Goal: Answer question/provide support

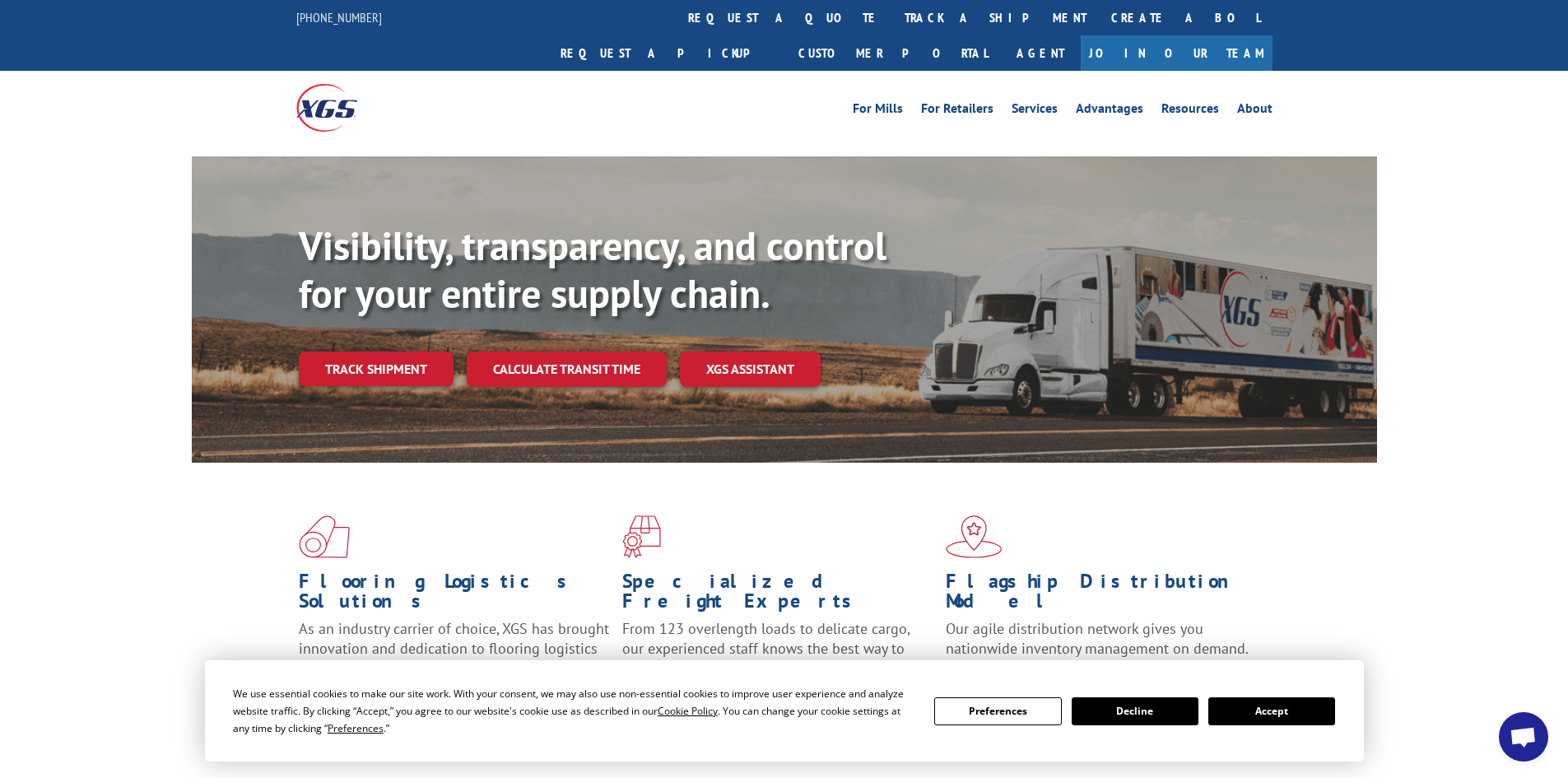
click at [1297, 723] on button "Accept" at bounding box center [1271, 711] width 127 height 28
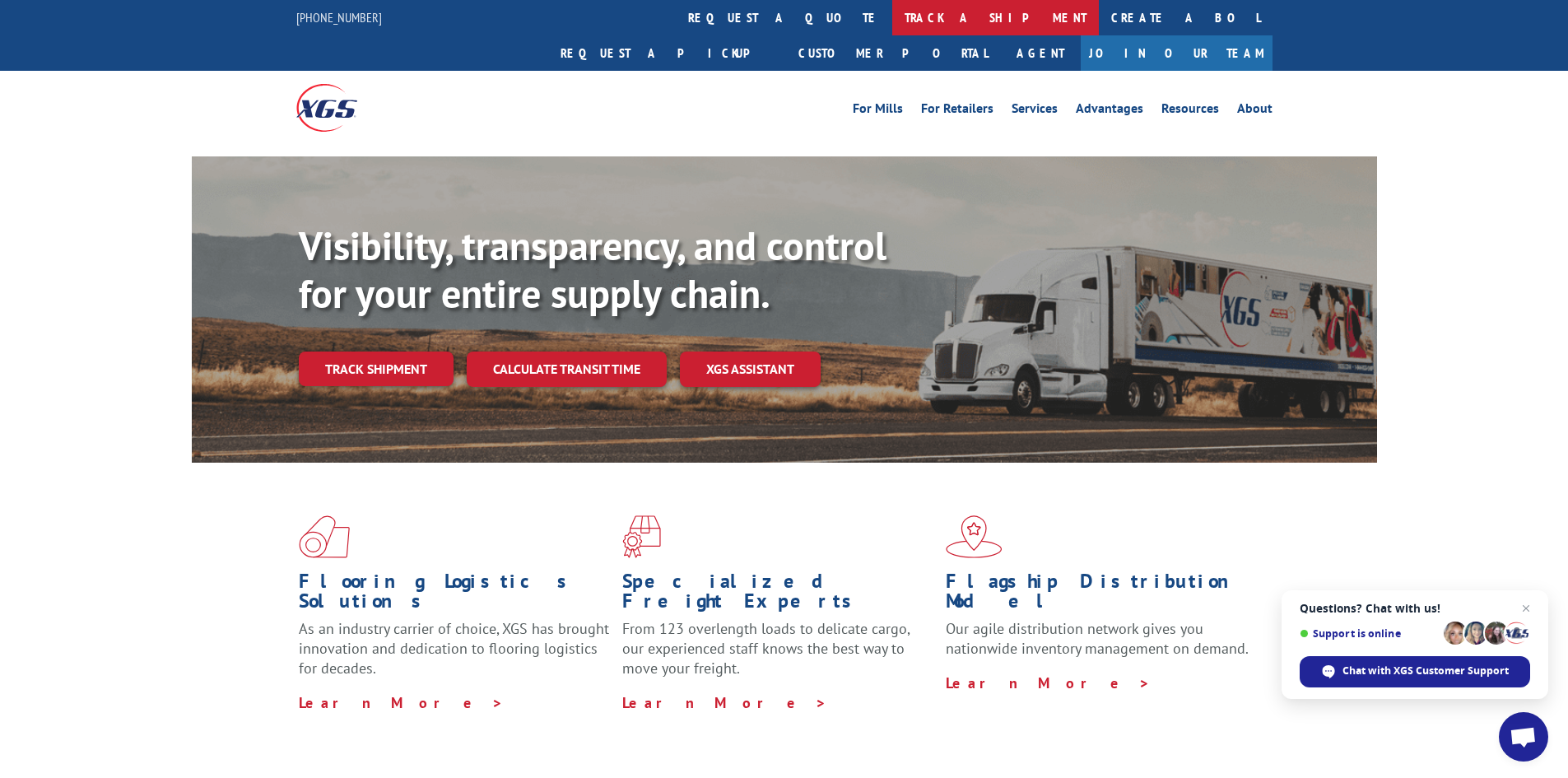
click at [893, 24] on link "track a shipment" at bounding box center [996, 18] width 207 height 36
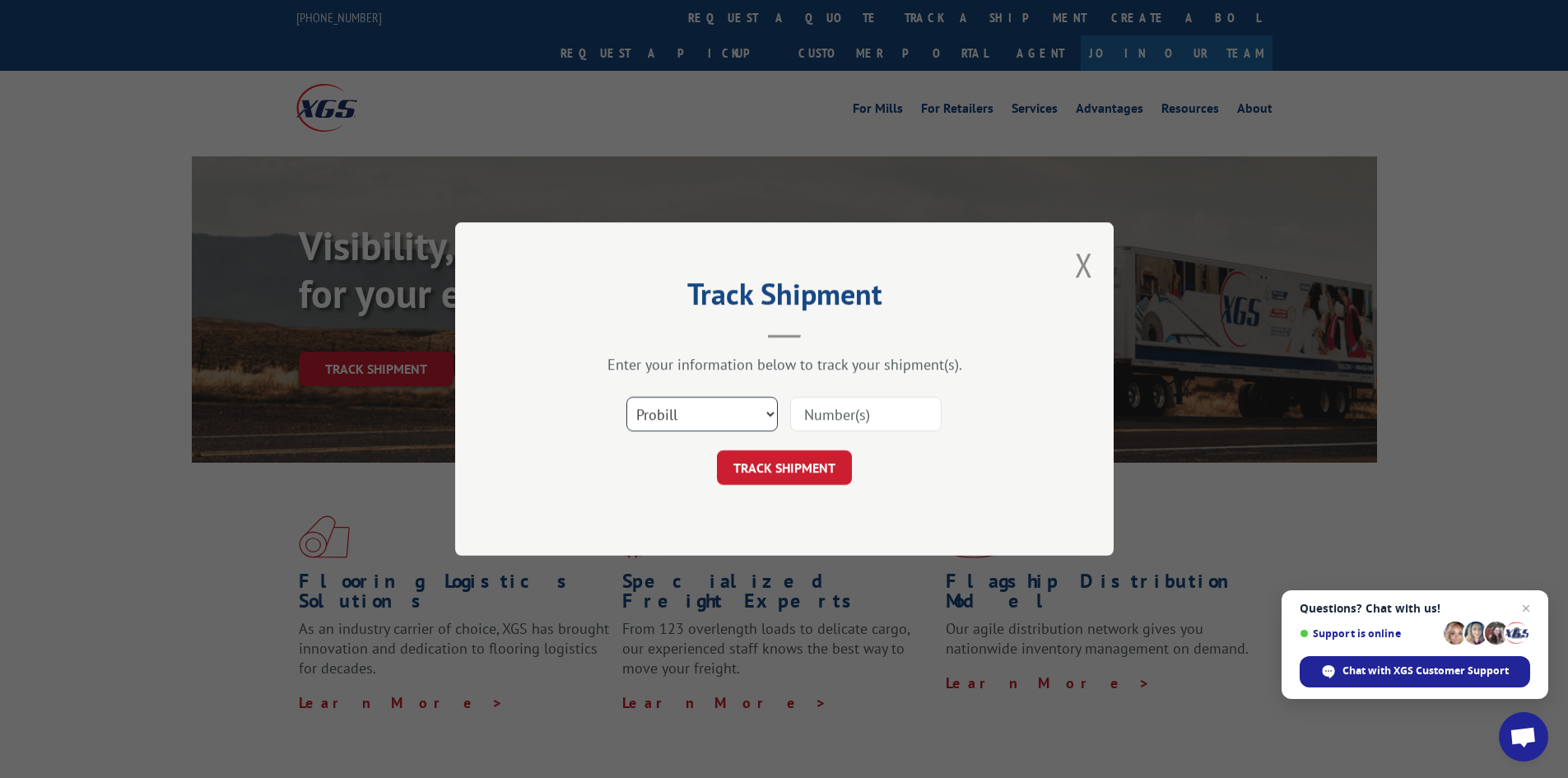
click at [759, 414] on select "Select category... Probill BOL PO" at bounding box center [702, 414] width 152 height 35
select select "bol"
click at [626, 397] on select "Select category... Probill BOL PO" at bounding box center [702, 414] width 152 height 35
click at [856, 421] on input at bounding box center [866, 414] width 152 height 35
paste input "6016759"
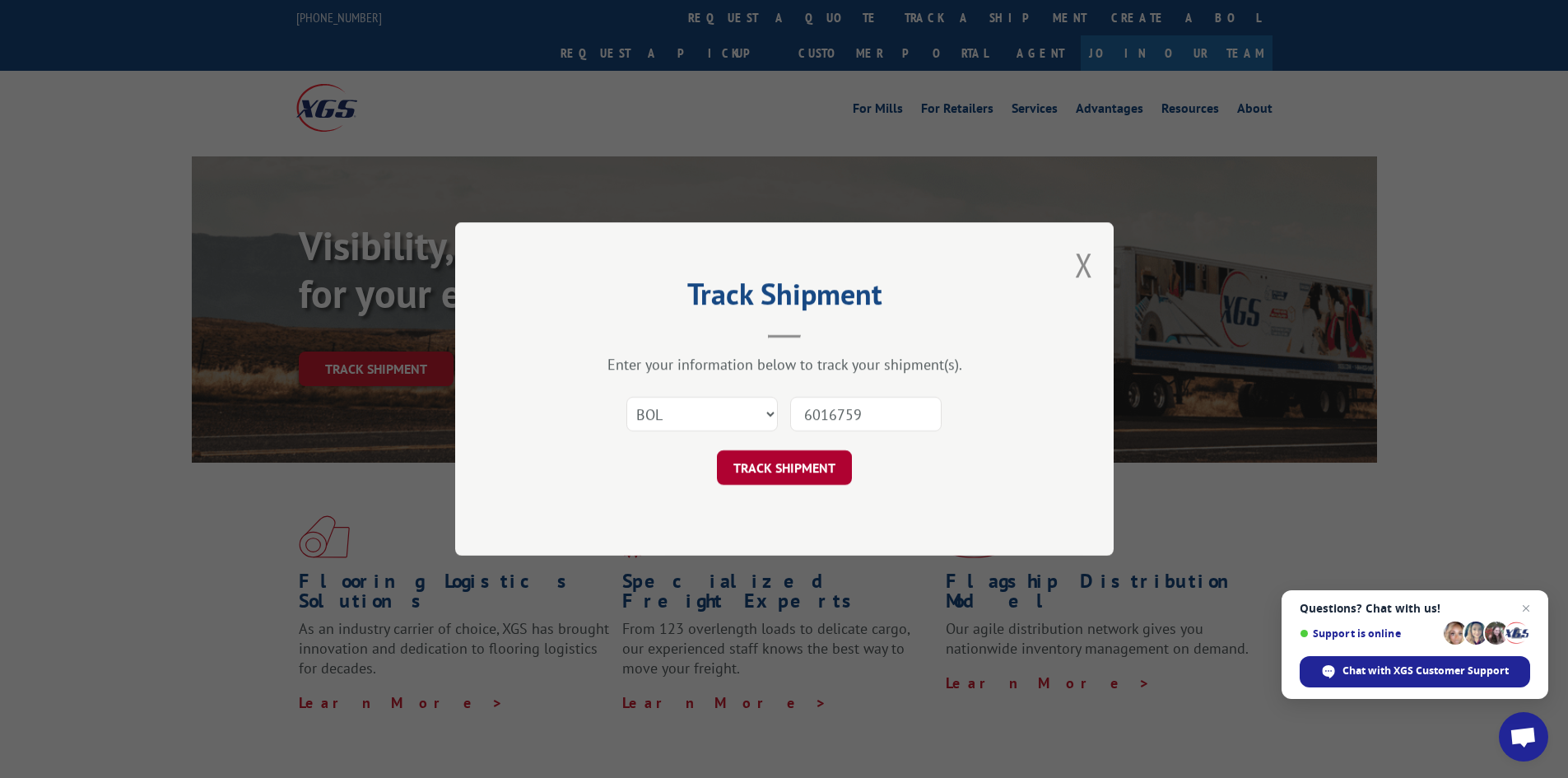
type input "6016759"
click at [816, 464] on button "TRACK SHIPMENT" at bounding box center [784, 467] width 135 height 35
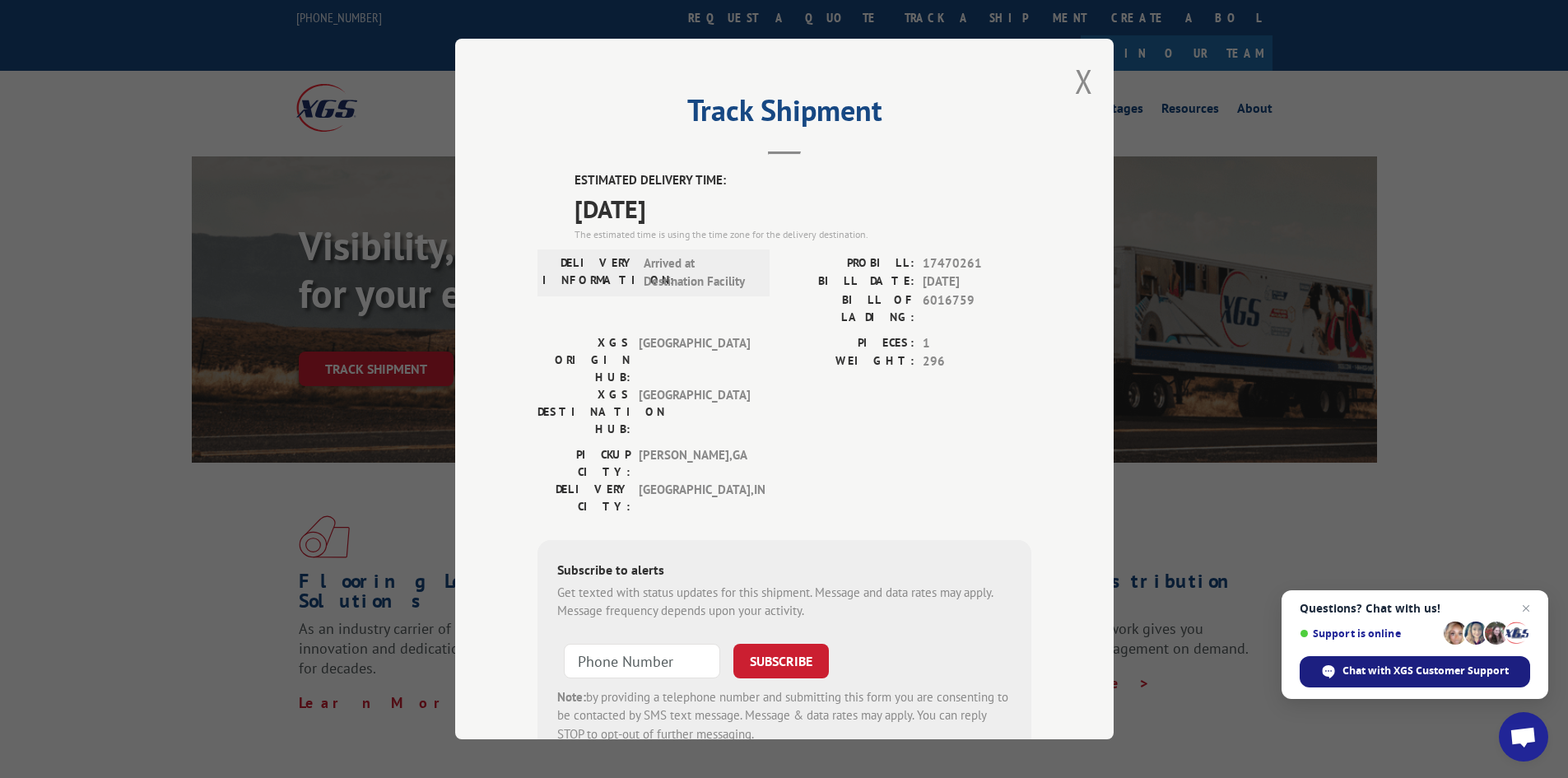
click at [1396, 670] on span "Chat with XGS Customer Support" at bounding box center [1425, 671] width 166 height 15
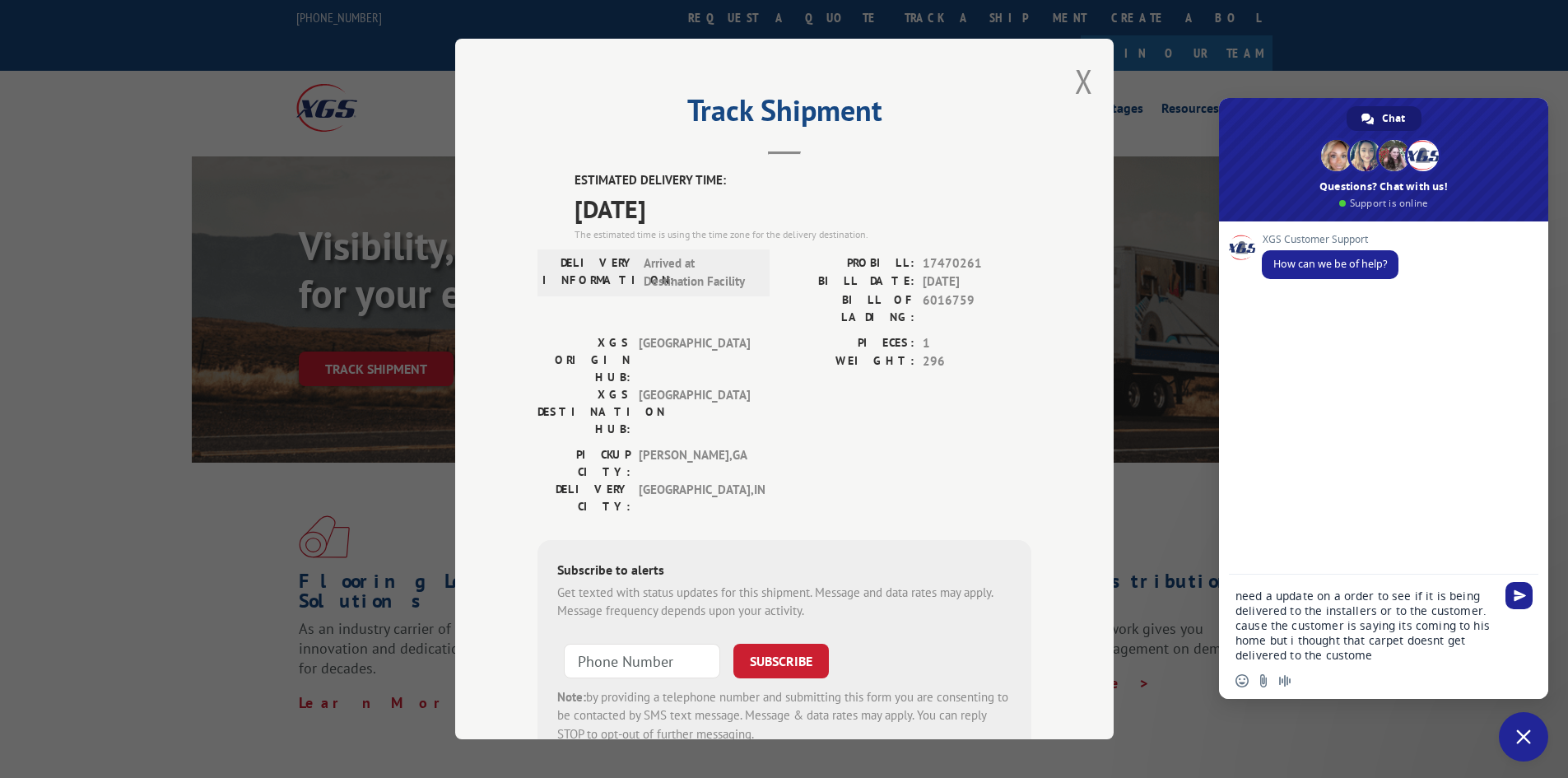
type textarea "need a update on a order to see if it is being delivered to the installers or t…"
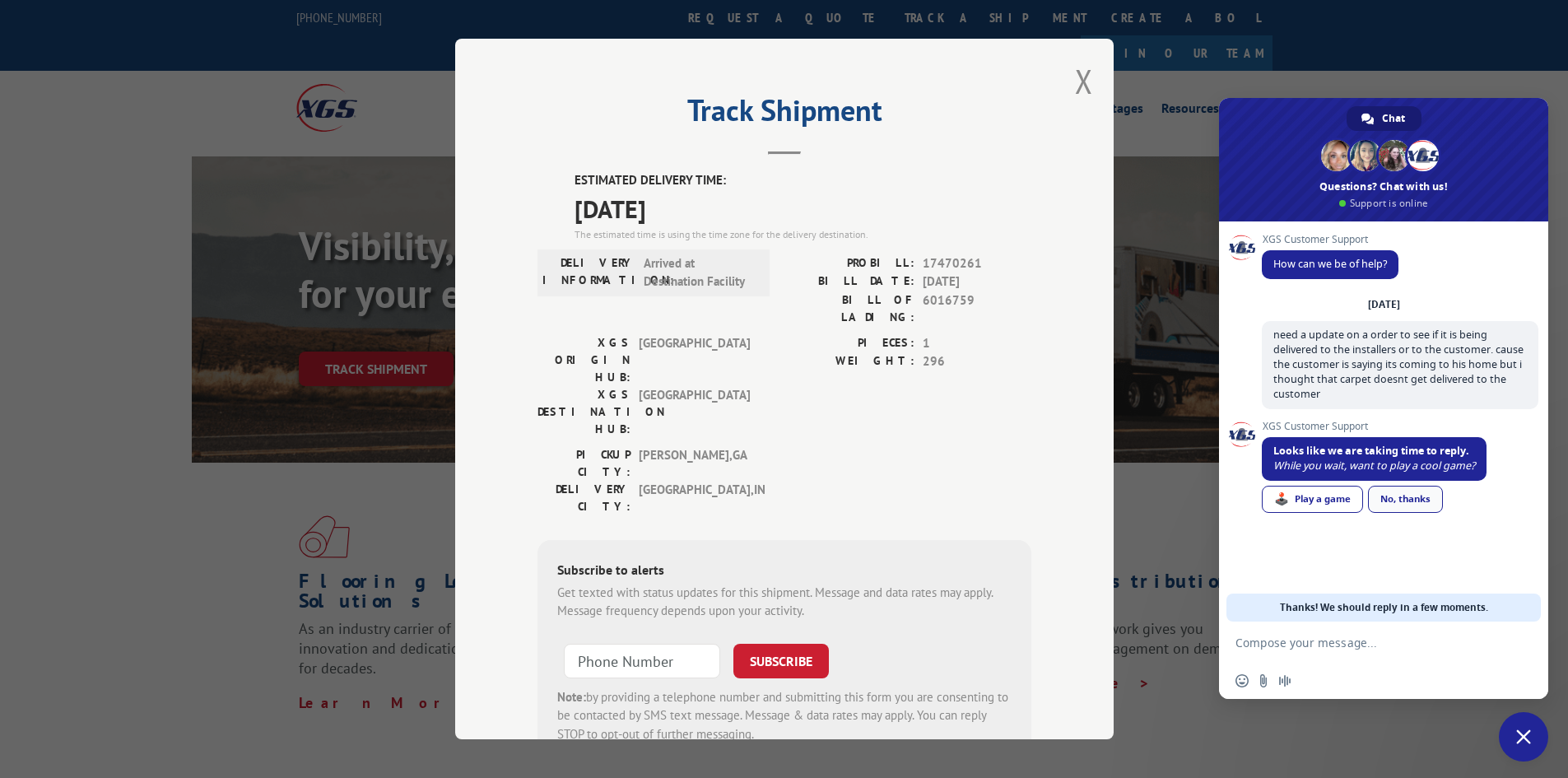
click at [1416, 498] on div "No, thanks" at bounding box center [1405, 499] width 75 height 28
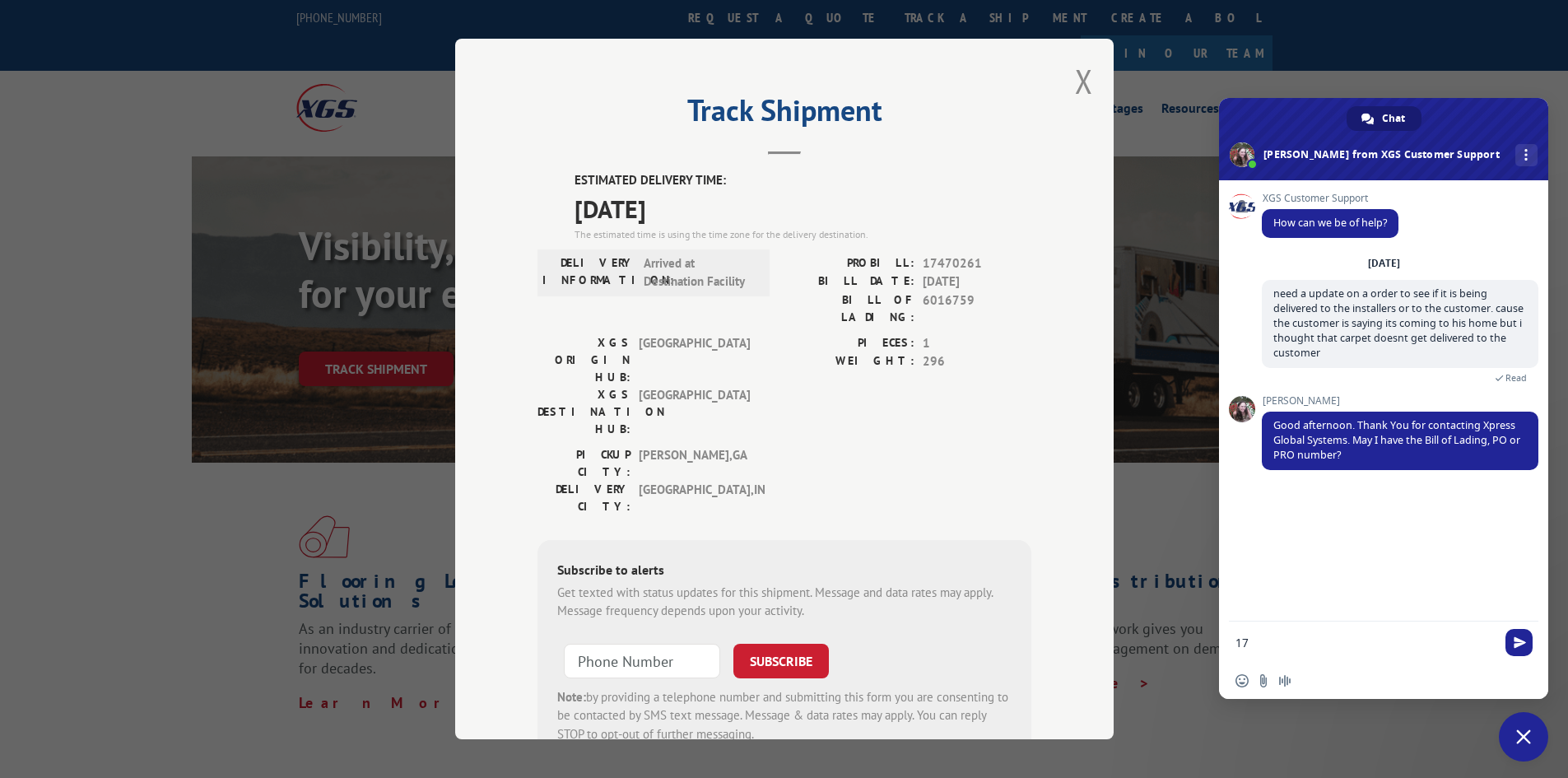
type textarea "1"
type textarea "33522652"
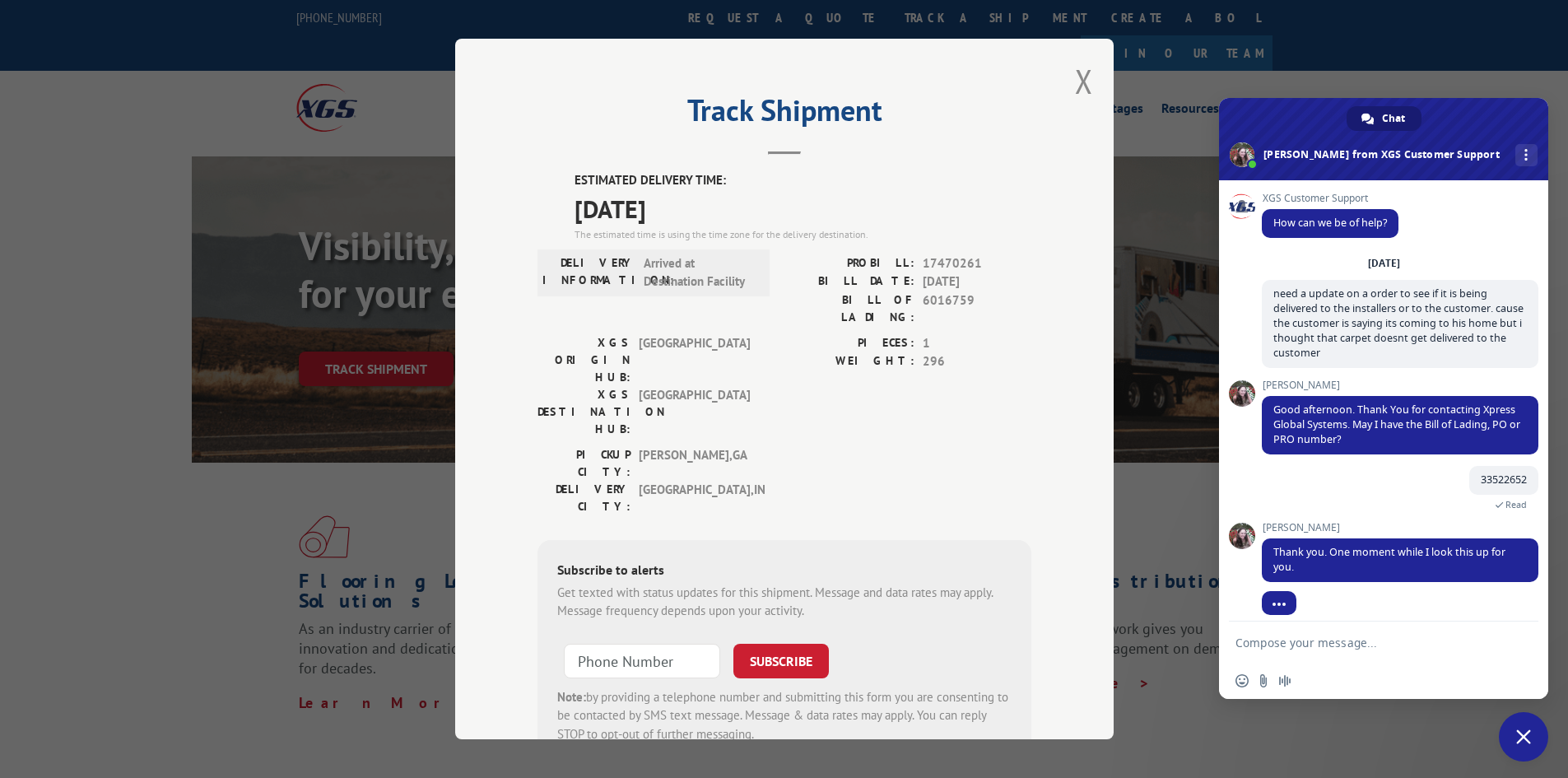
scroll to position [12, 0]
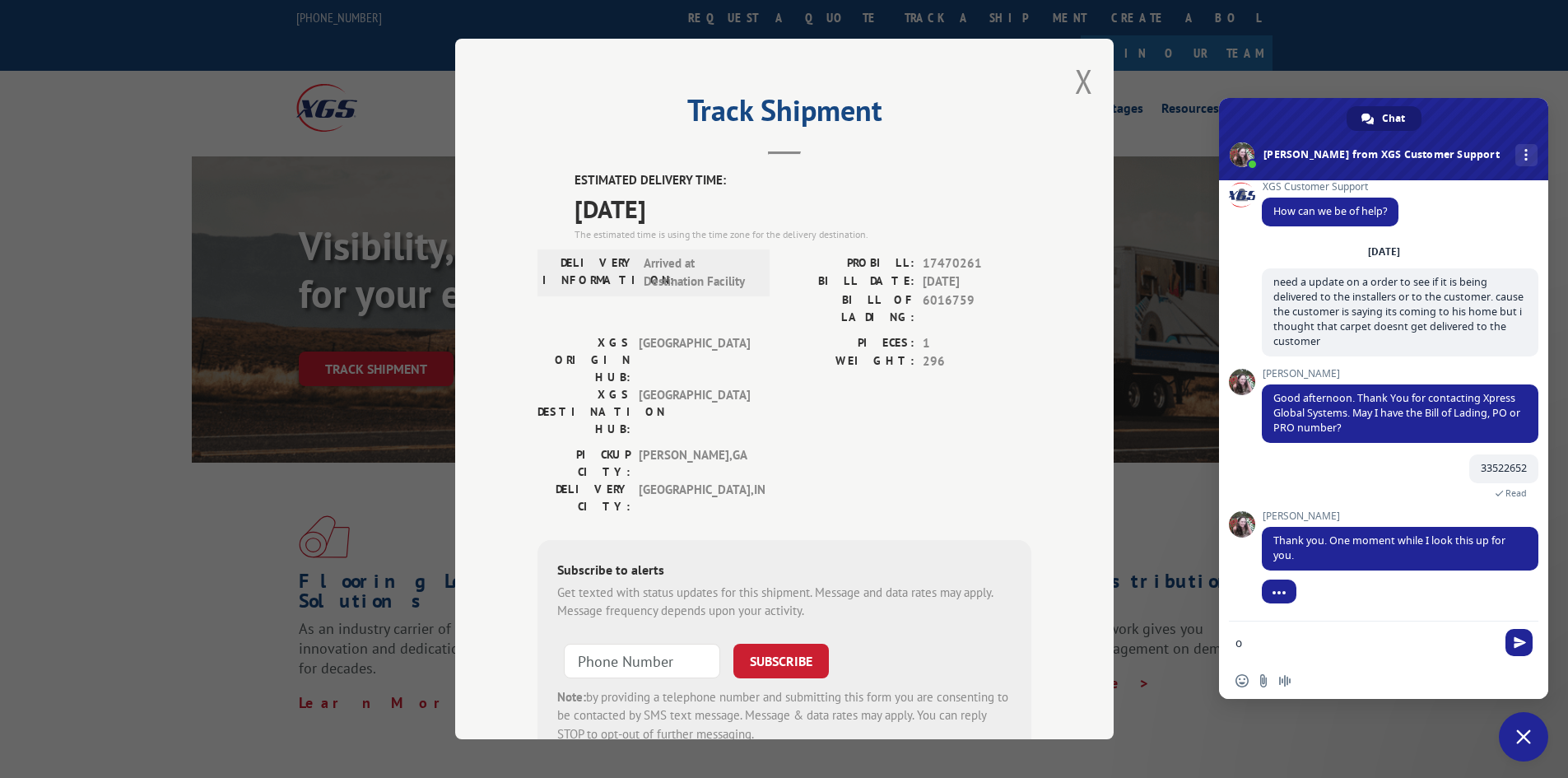
type textarea "ok"
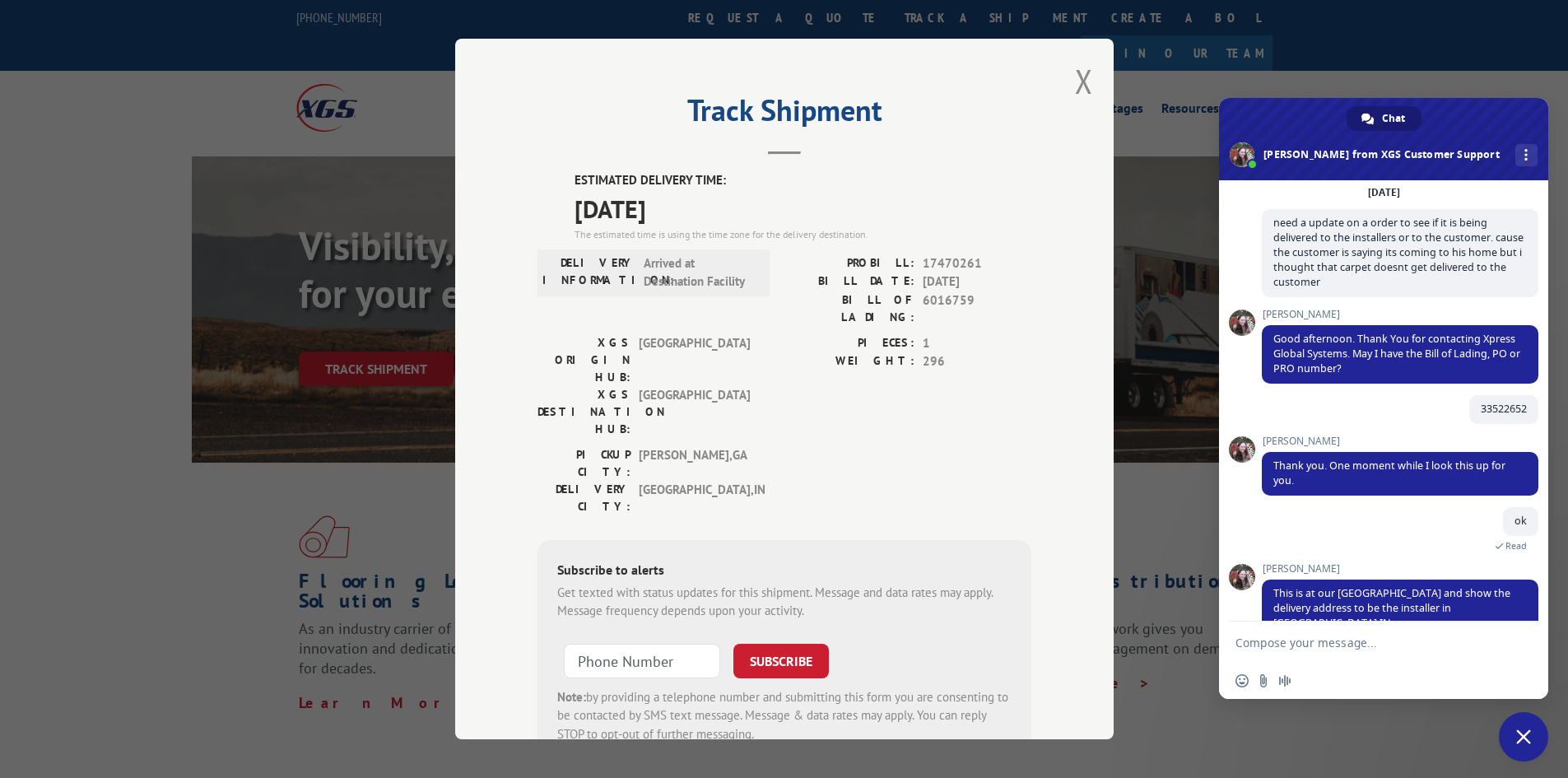
scroll to position [107, 0]
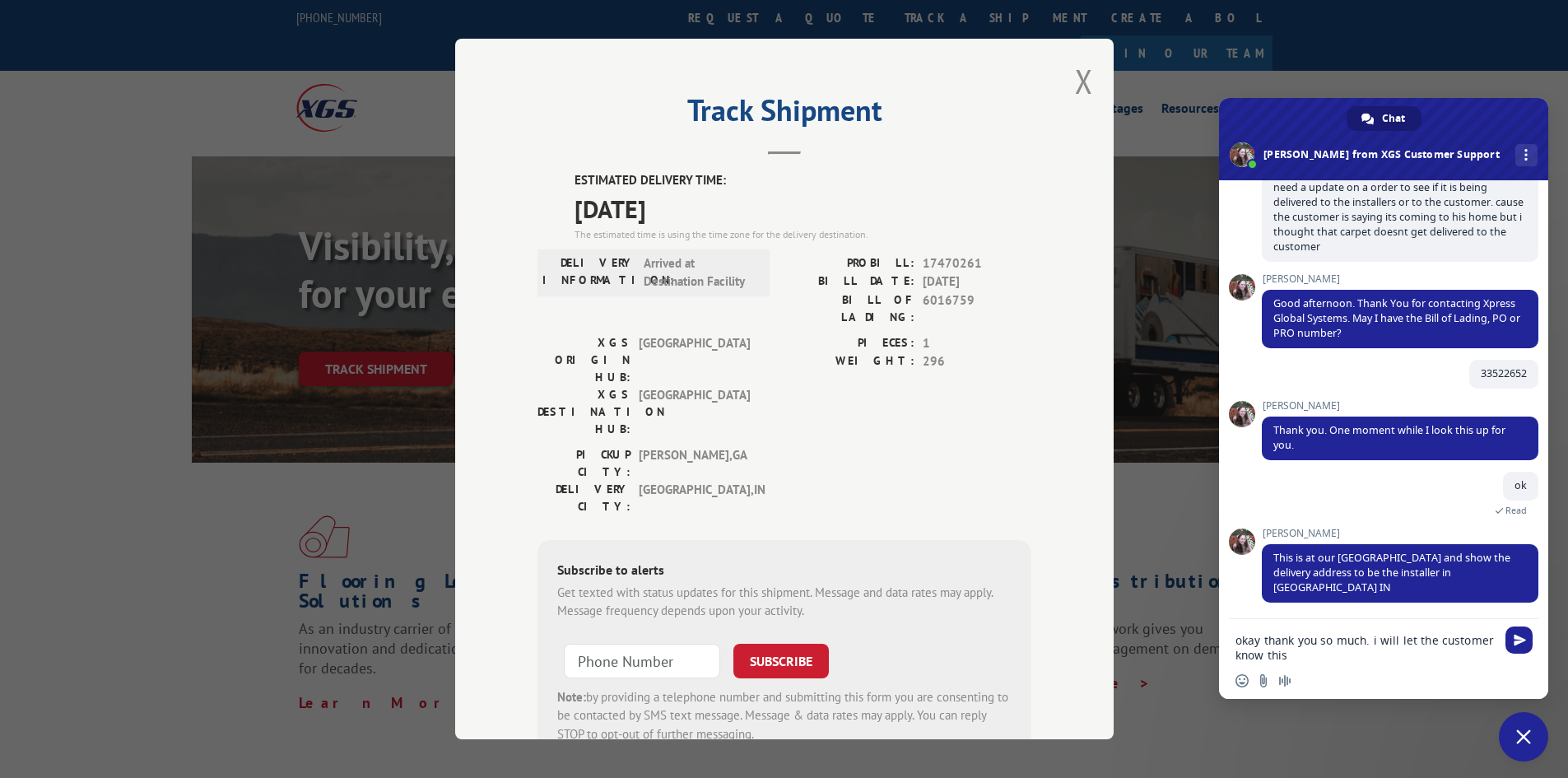
type textarea "okay thank you so much. i will let the customer know this"
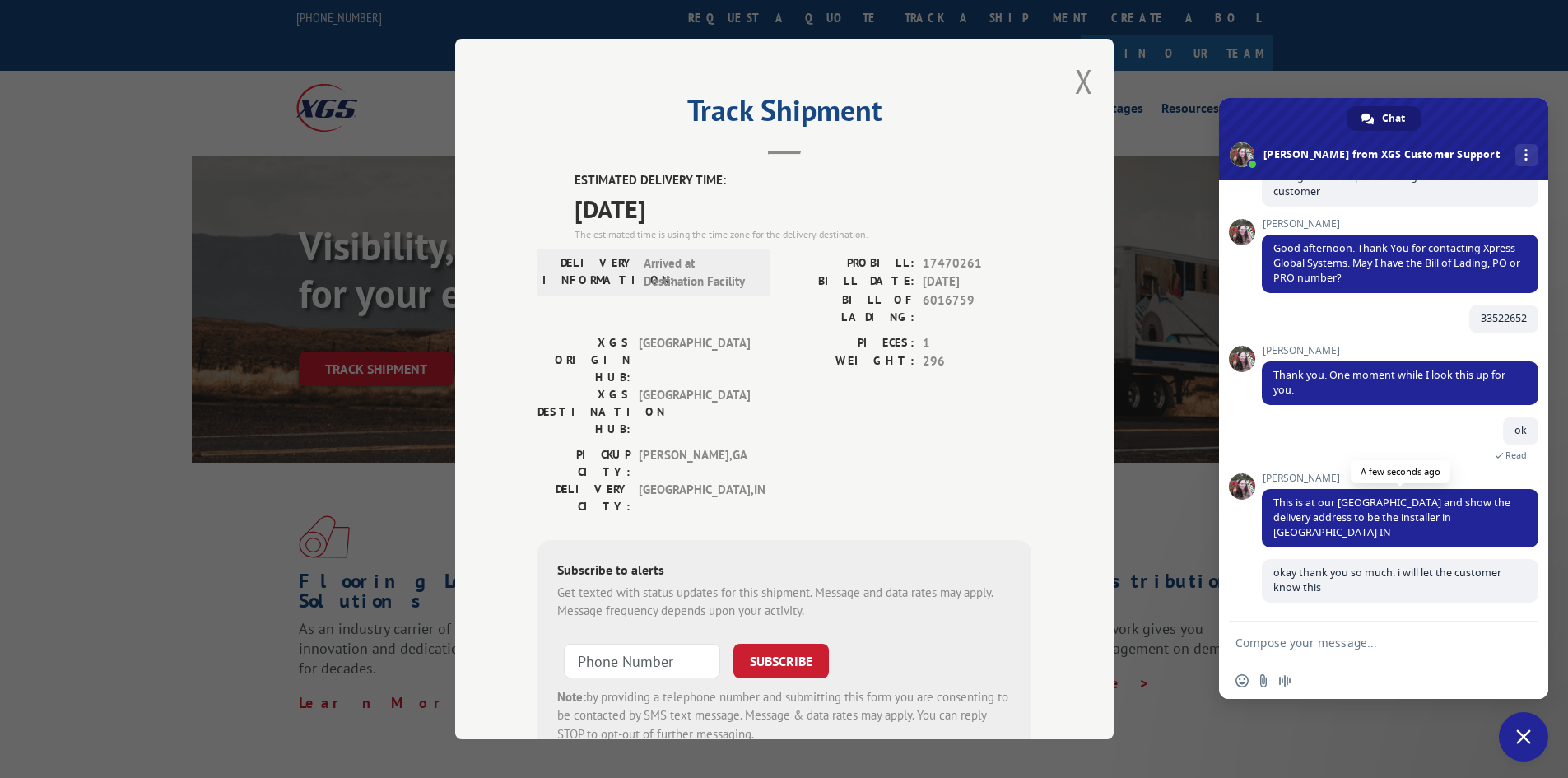
scroll to position [162, 0]
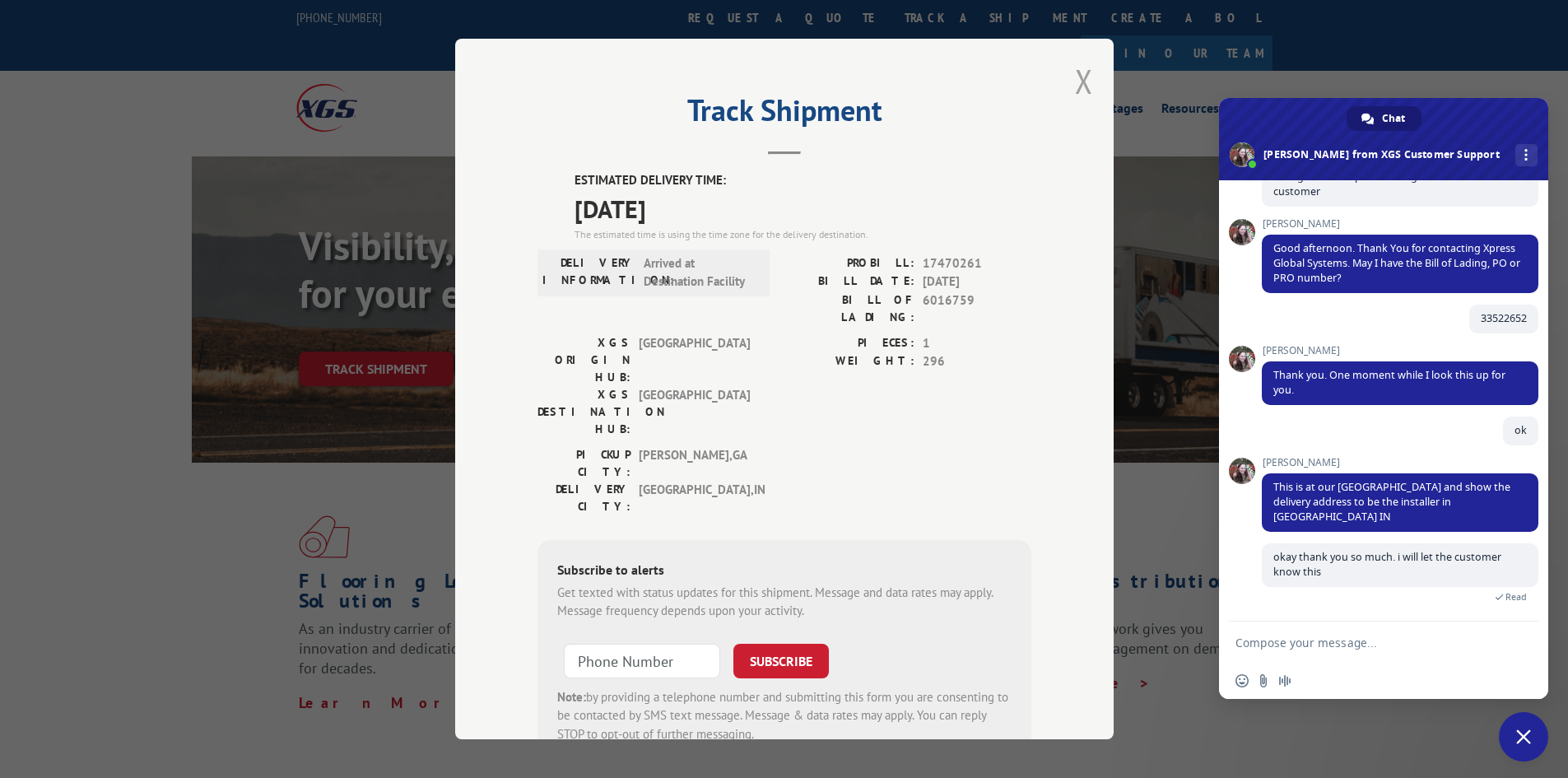
click at [1077, 84] on button "Close modal" at bounding box center [1084, 81] width 18 height 44
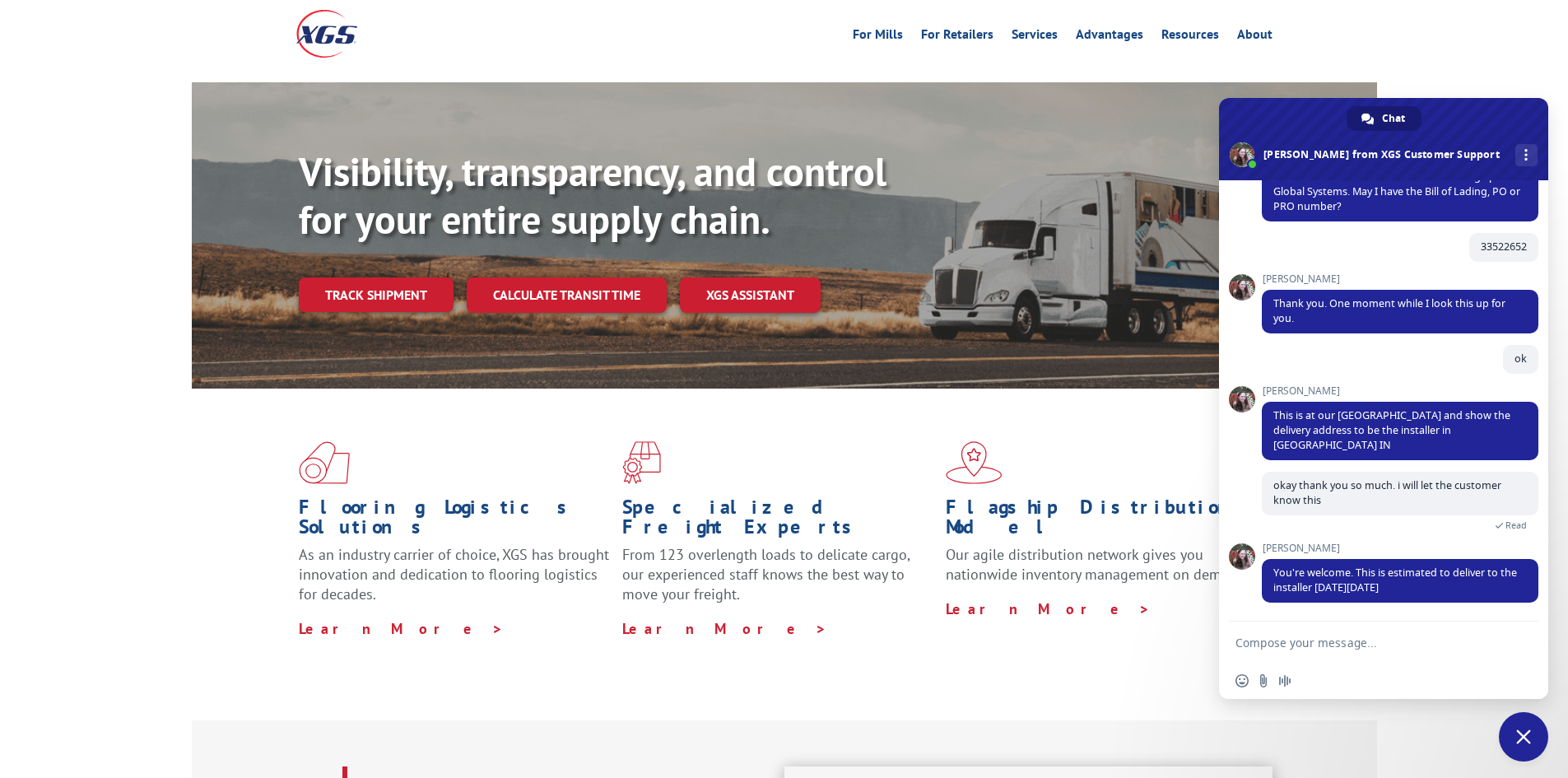
scroll to position [0, 0]
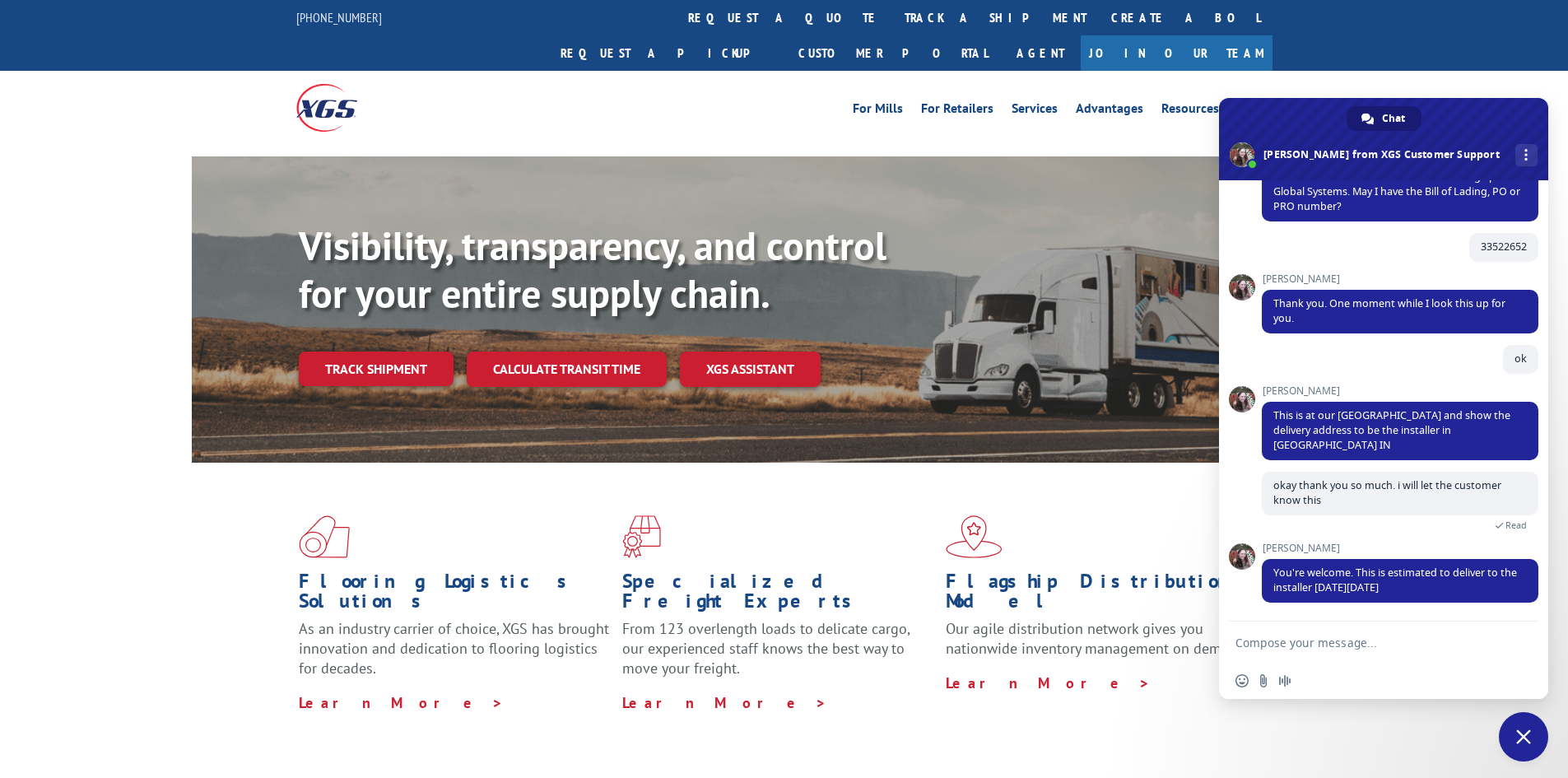
click at [1359, 71] on div "For [PERSON_NAME] For Retailers Services Advantages Resources About For [PERSON…" at bounding box center [784, 107] width 1568 height 73
click at [1522, 114] on span at bounding box center [1383, 139] width 330 height 83
